Goal: Book appointment/travel/reservation

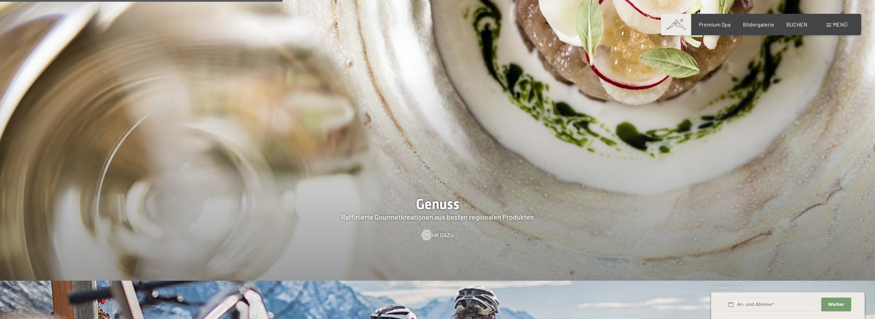
scroll to position [1552, 0]
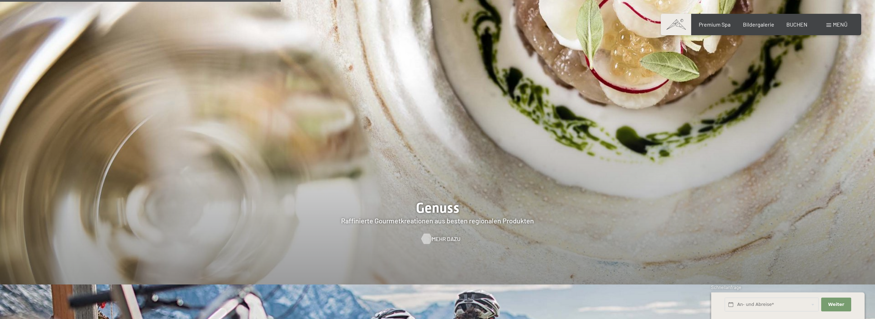
click at [443, 235] on span "Mehr dazu" at bounding box center [446, 239] width 29 height 8
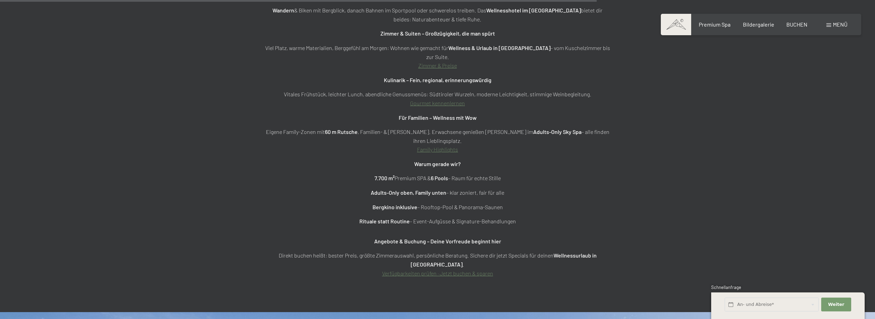
scroll to position [3138, 0]
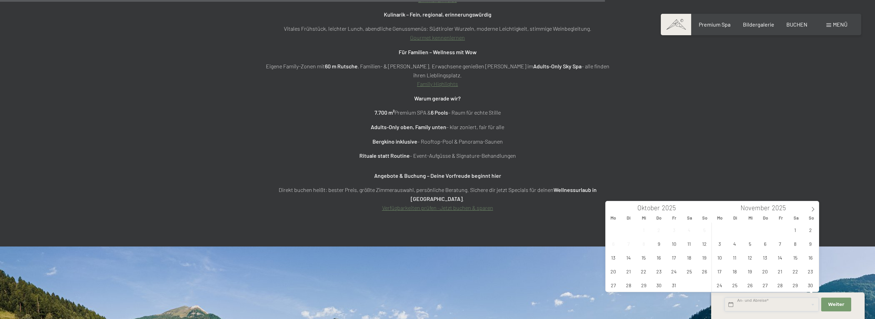
click at [751, 305] on input "text" at bounding box center [772, 304] width 94 height 14
click at [691, 244] on span "11" at bounding box center [688, 243] width 13 height 13
click at [626, 256] on span "14" at bounding box center [628, 256] width 13 height 13
type input "Sa. 11.10.2025 - Di. 14.10.2025"
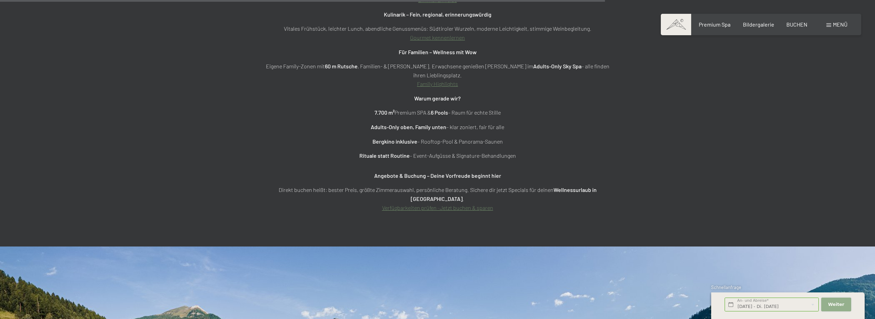
click at [829, 302] on span "Weiter" at bounding box center [836, 304] width 16 height 6
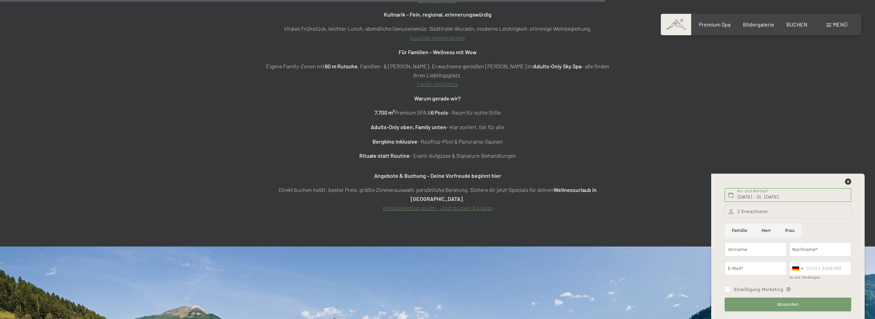
click at [763, 231] on input "Herr" at bounding box center [766, 230] width 24 height 14
radio input "true"
click at [743, 248] on input "Vorname" at bounding box center [756, 249] width 62 height 14
type input "Fritz"
type input "Nindler"
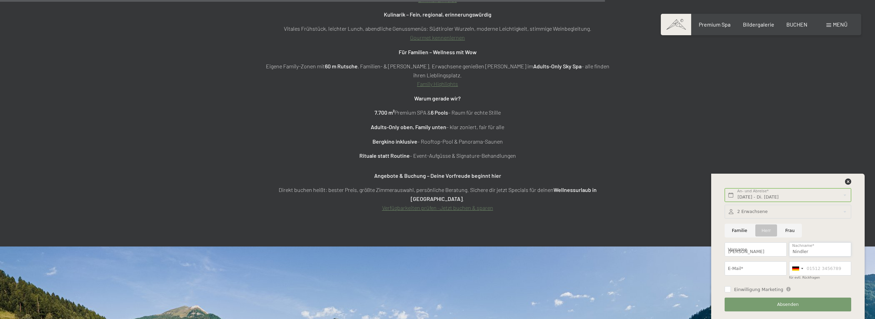
type input "fritz@nindler.at"
type input "0676845543100"
click at [803, 268] on div at bounding box center [802, 268] width 2 height 1
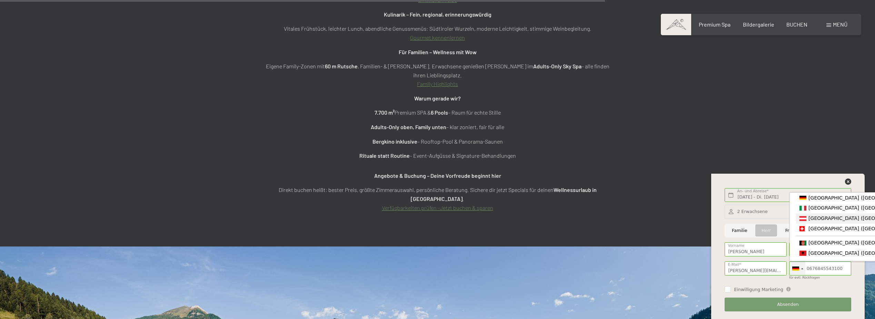
click at [805, 219] on div "List of countries" at bounding box center [802, 218] width 7 height 5
click at [726, 289] on input "Einwilligung Marketing" at bounding box center [728, 289] width 6 height 6
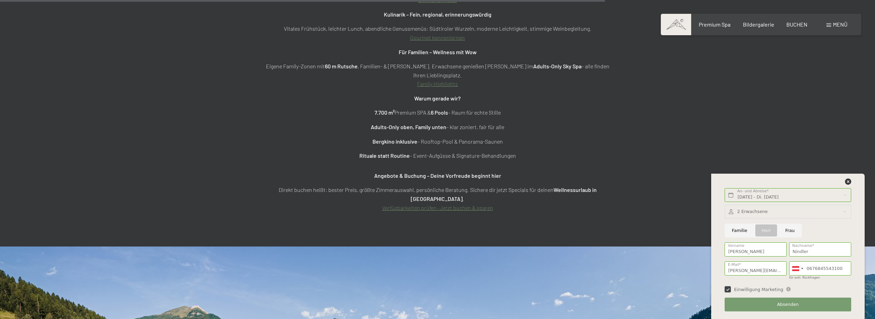
checkbox input "true"
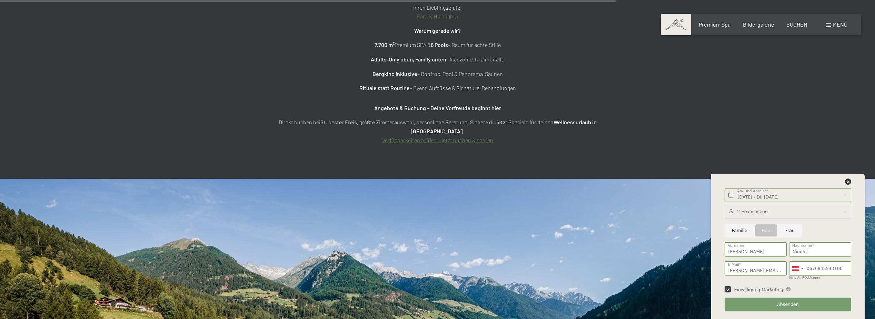
scroll to position [3207, 0]
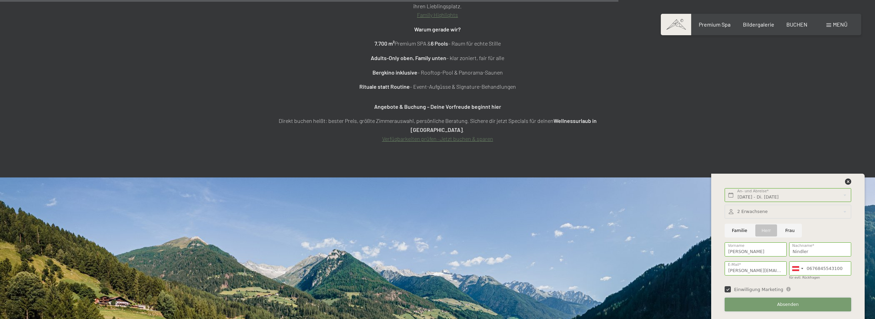
click at [778, 304] on span "Absenden" at bounding box center [788, 304] width 22 height 6
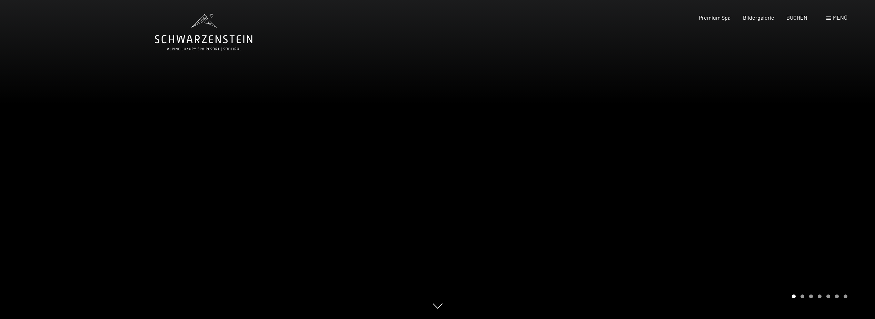
click at [463, 186] on div at bounding box center [657, 159] width 438 height 319
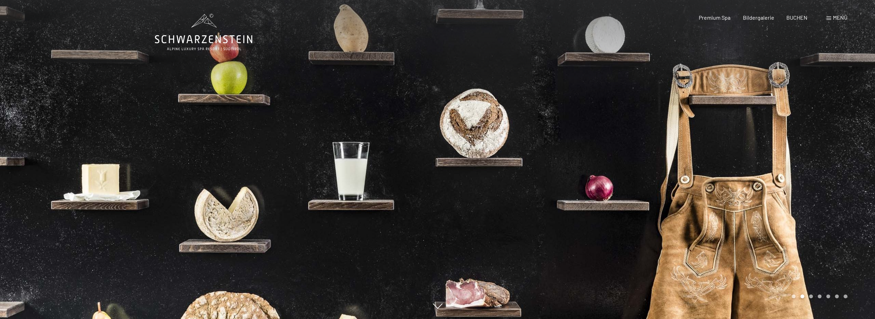
click at [485, 186] on div at bounding box center [657, 159] width 438 height 319
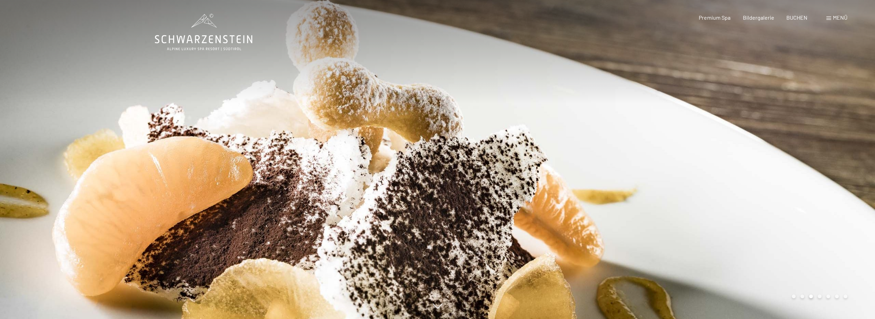
click at [485, 186] on div at bounding box center [657, 159] width 438 height 319
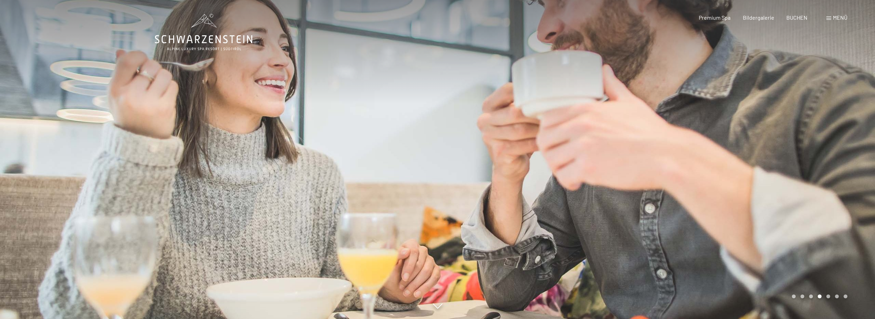
click at [485, 186] on div at bounding box center [657, 159] width 438 height 319
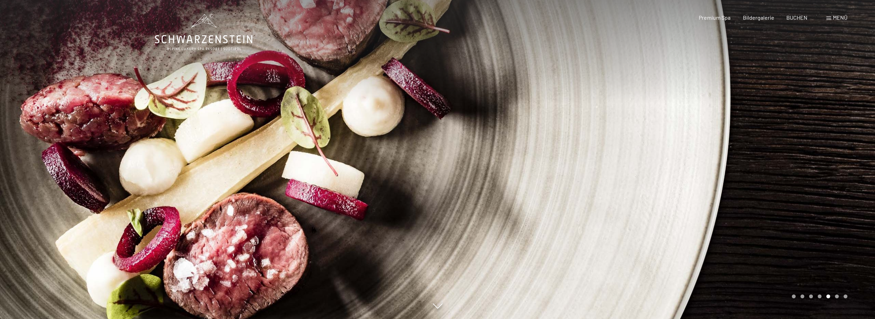
click at [485, 186] on div at bounding box center [657, 159] width 438 height 319
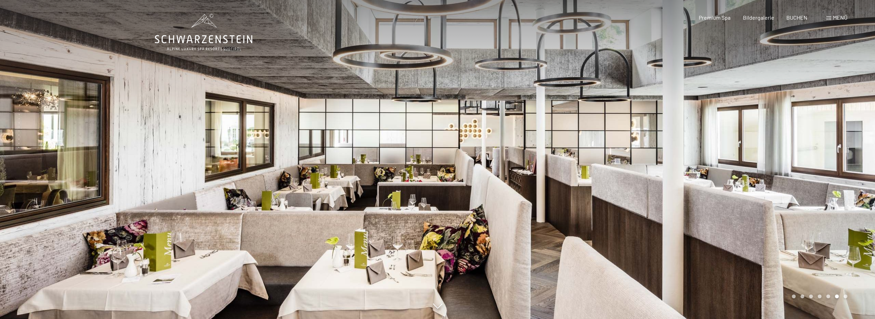
click at [492, 181] on div at bounding box center [657, 159] width 438 height 319
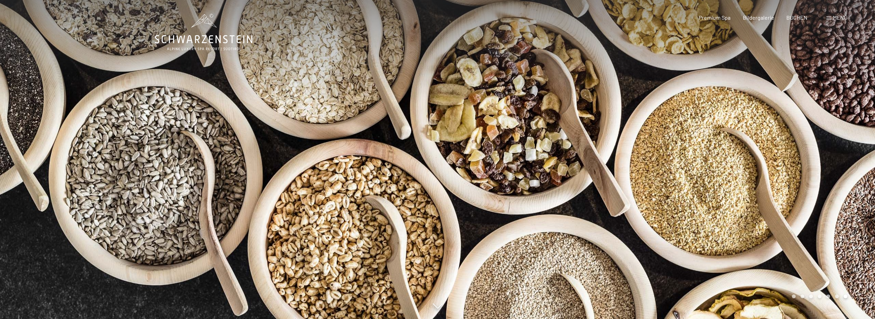
click at [578, 188] on div at bounding box center [657, 159] width 438 height 319
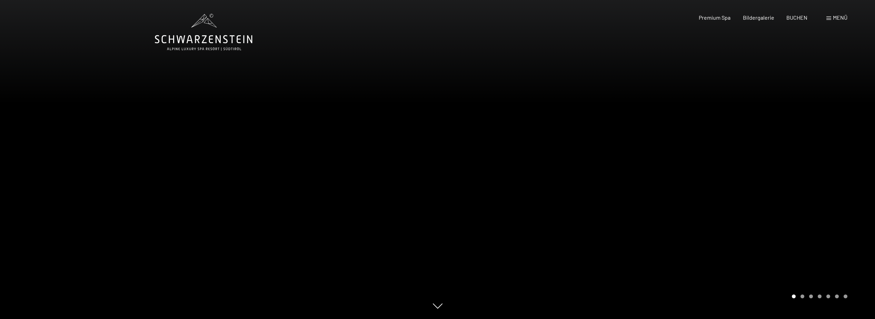
click at [578, 188] on div at bounding box center [657, 159] width 438 height 319
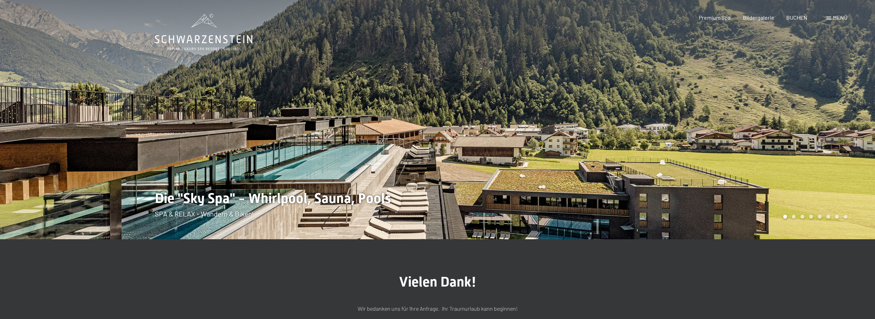
click at [158, 149] on div at bounding box center [219, 119] width 438 height 239
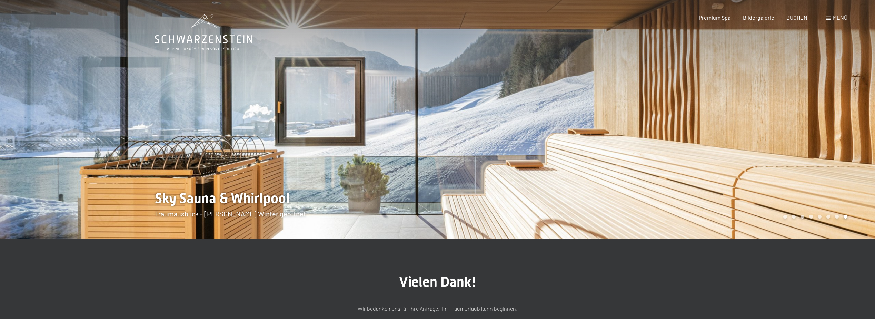
click at [150, 147] on div at bounding box center [219, 119] width 438 height 239
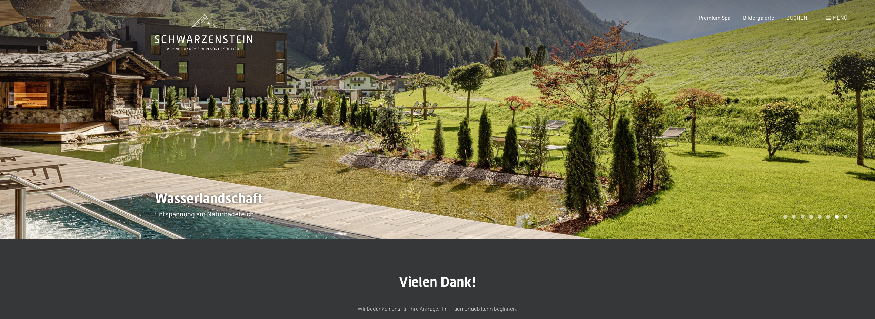
click at [146, 144] on div at bounding box center [219, 119] width 438 height 239
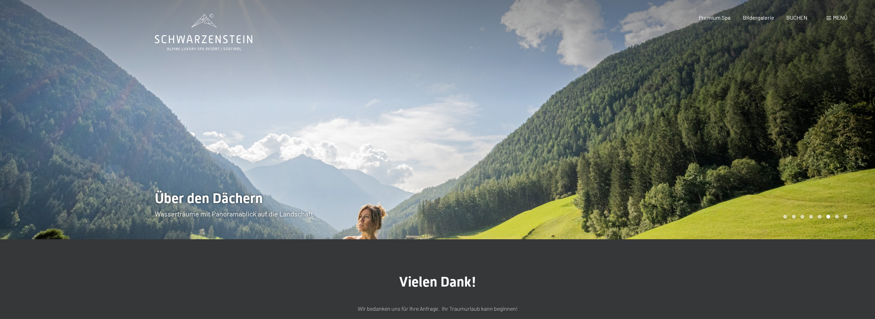
click at [146, 144] on div at bounding box center [219, 119] width 438 height 239
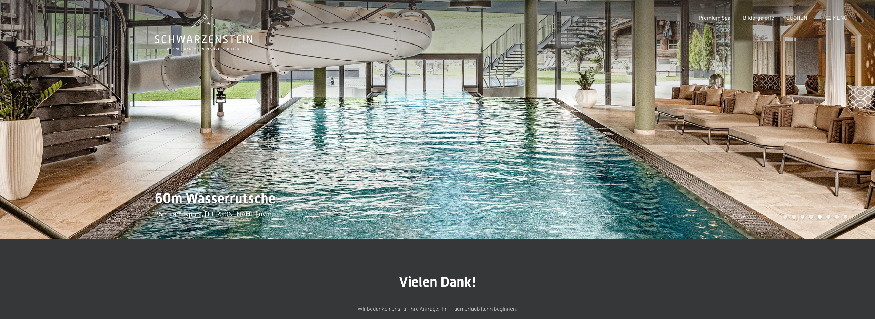
click at [146, 144] on div at bounding box center [219, 119] width 438 height 239
